Goal: Transaction & Acquisition: Purchase product/service

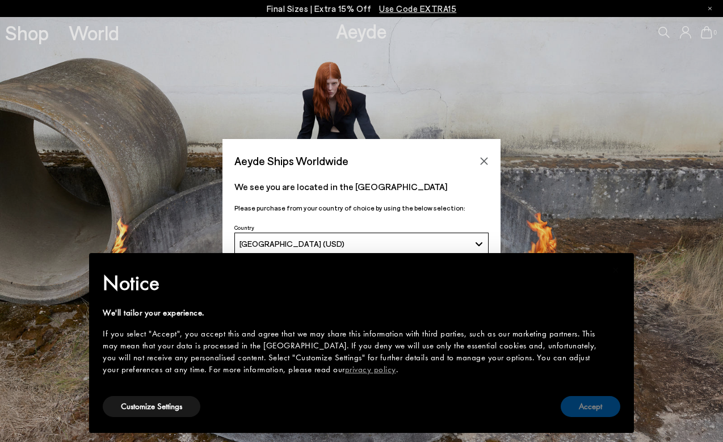
click at [590, 410] on button "Accept" at bounding box center [591, 406] width 60 height 21
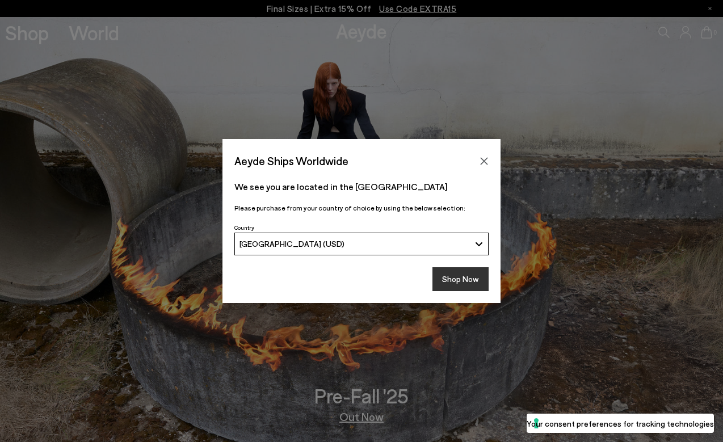
click at [456, 272] on button "Shop Now" at bounding box center [461, 279] width 56 height 24
click at [462, 272] on button "Shop Now" at bounding box center [461, 279] width 56 height 24
click at [483, 161] on icon "Close" at bounding box center [484, 160] width 7 height 7
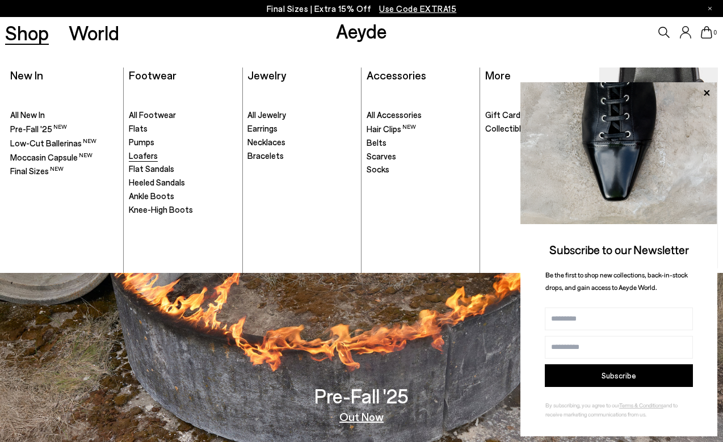
click at [148, 152] on span "Loafers" at bounding box center [143, 155] width 29 height 10
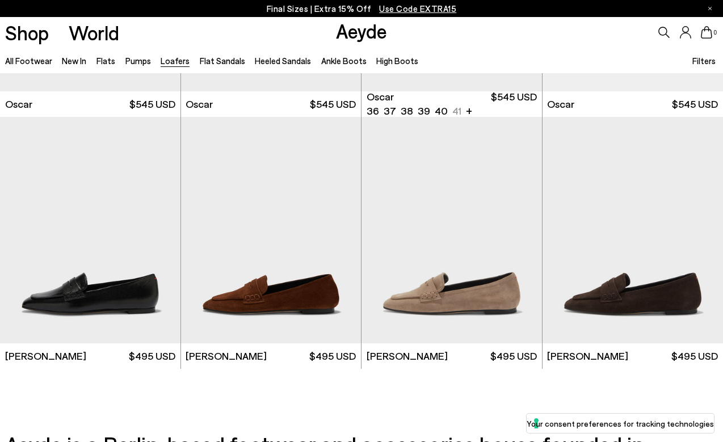
scroll to position [1900, 0]
